Goal: Use online tool/utility: Utilize a website feature to perform a specific function

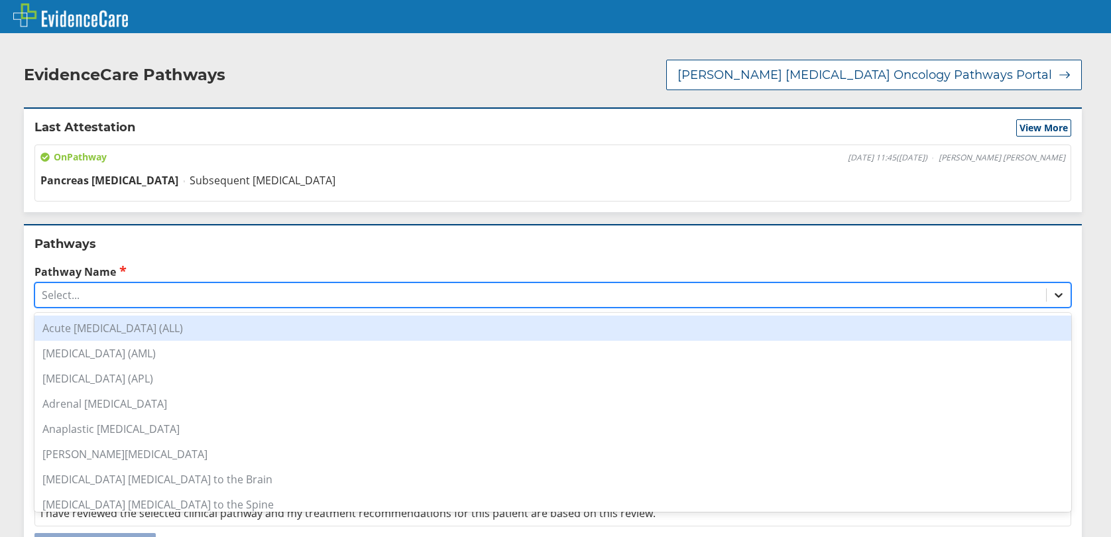
click at [1052, 295] on icon at bounding box center [1058, 294] width 13 height 13
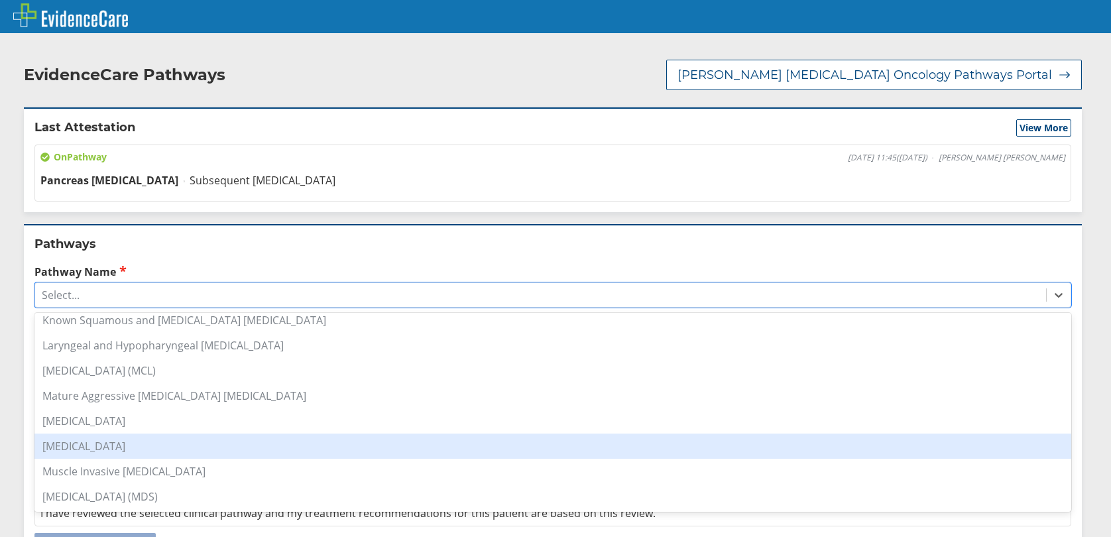
scroll to position [796, 0]
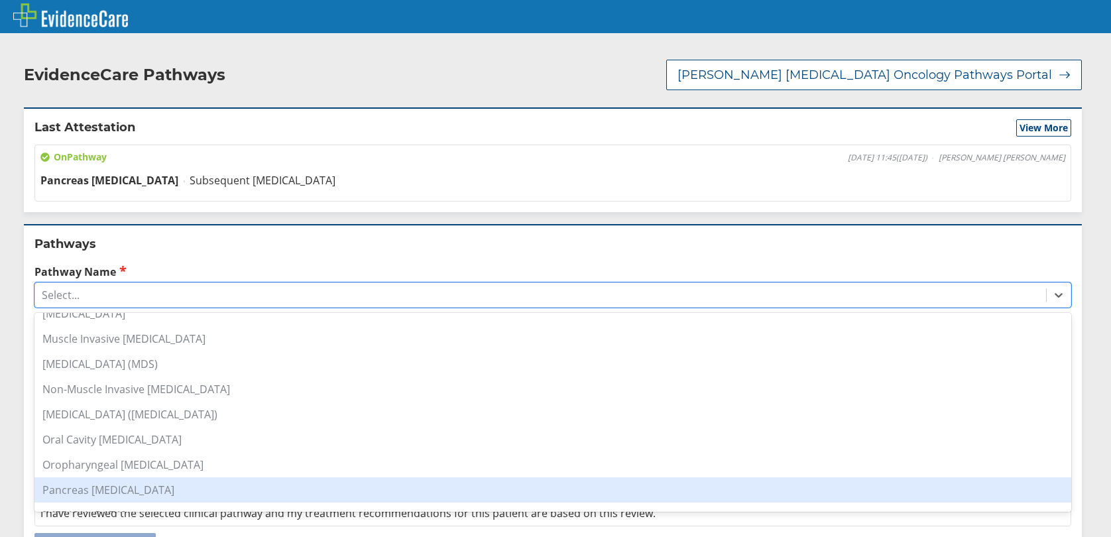
click at [135, 483] on div "Pancreas [MEDICAL_DATA]" at bounding box center [552, 489] width 1037 height 25
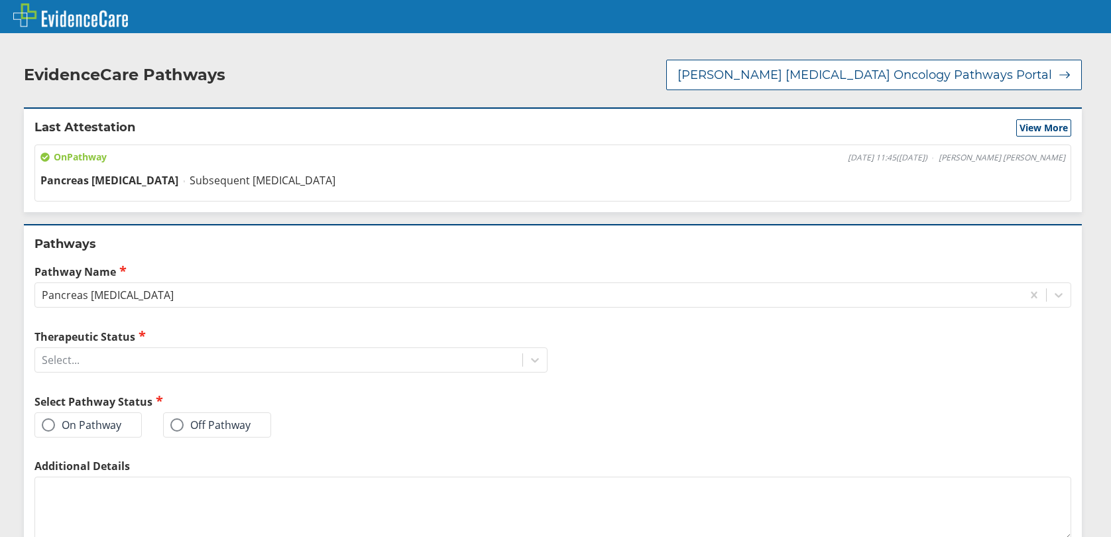
click at [48, 425] on span at bounding box center [48, 424] width 13 height 13
click at [0, 0] on input "On Pathway" at bounding box center [0, 0] width 0 height 0
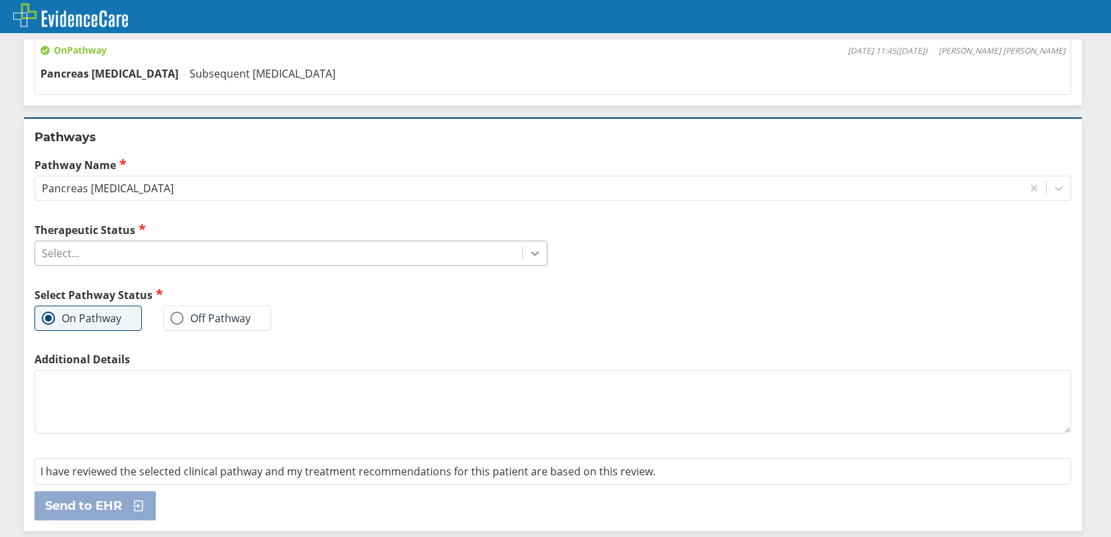
click at [533, 255] on icon at bounding box center [535, 253] width 13 height 13
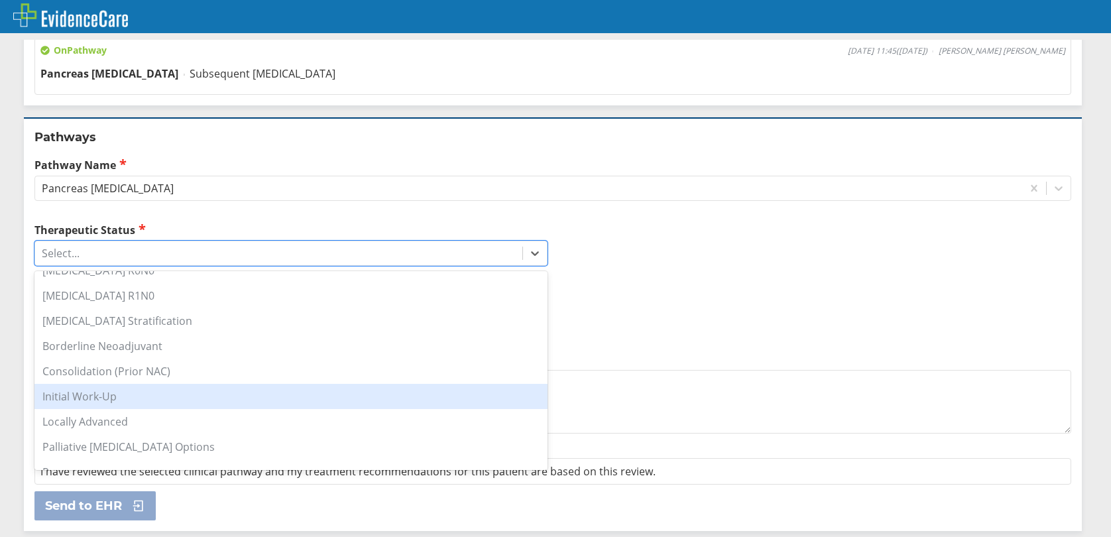
scroll to position [159, 0]
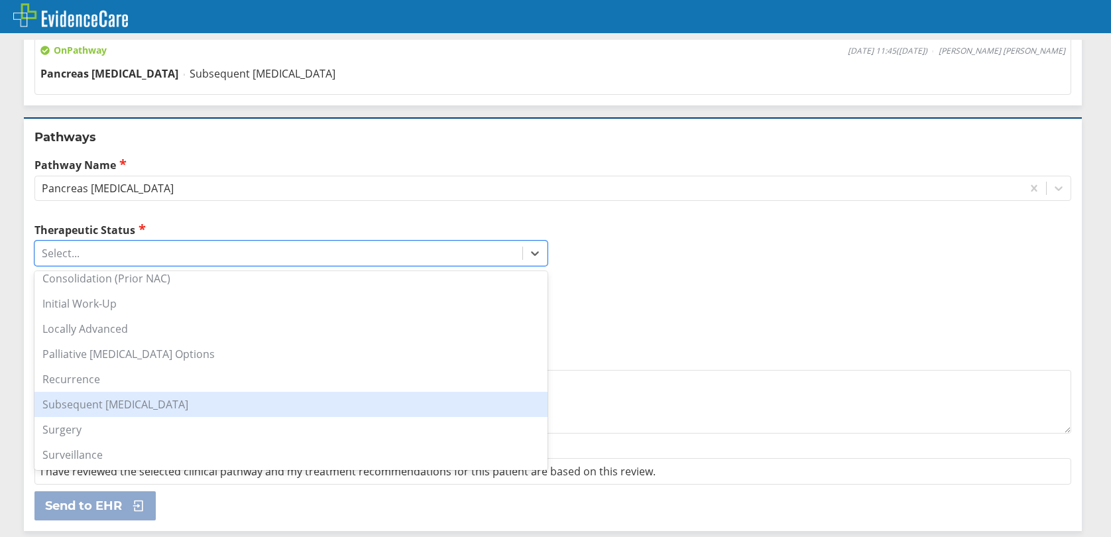
click at [174, 405] on div "Subsequent [MEDICAL_DATA]" at bounding box center [290, 404] width 513 height 25
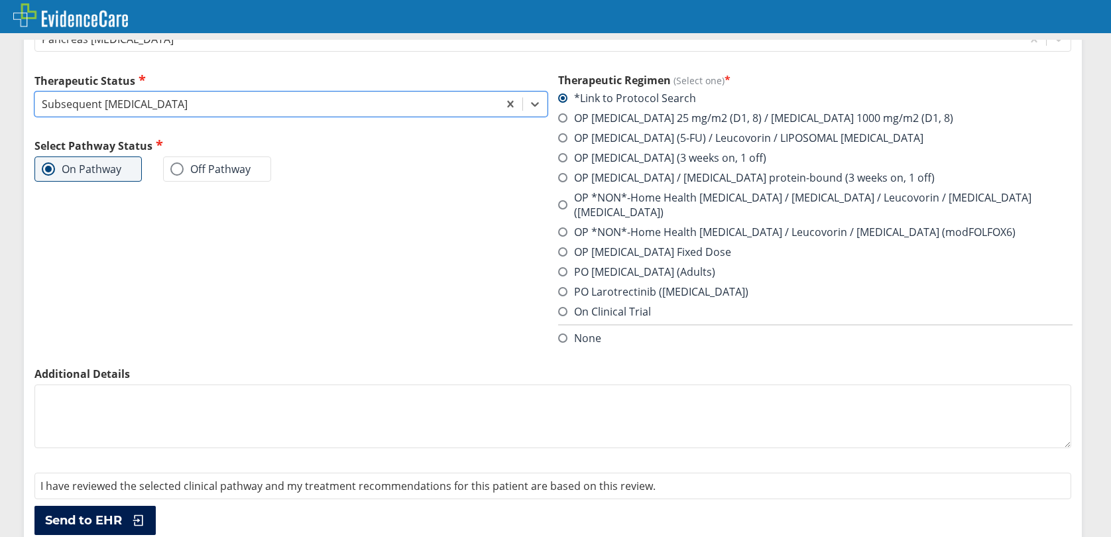
click at [92, 513] on span "Send to EHR" at bounding box center [83, 521] width 77 height 16
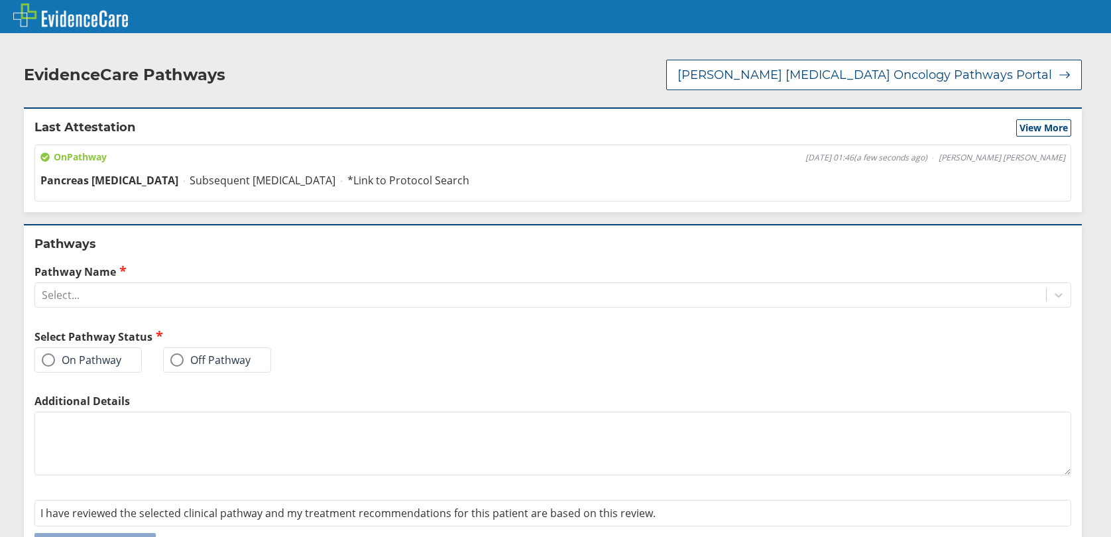
scroll to position [42, 0]
